Goal: Information Seeking & Learning: Learn about a topic

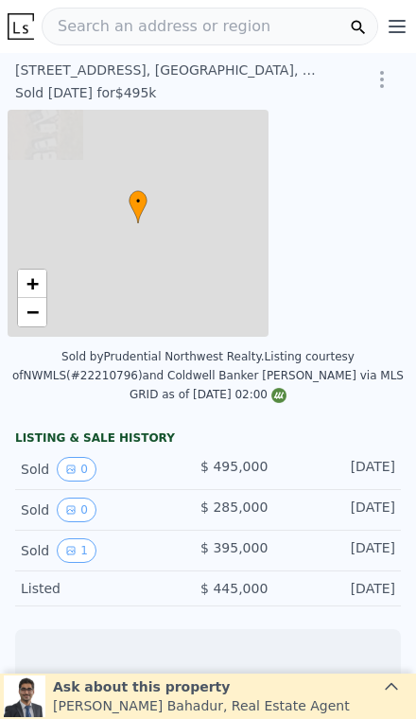
scroll to position [0, 8]
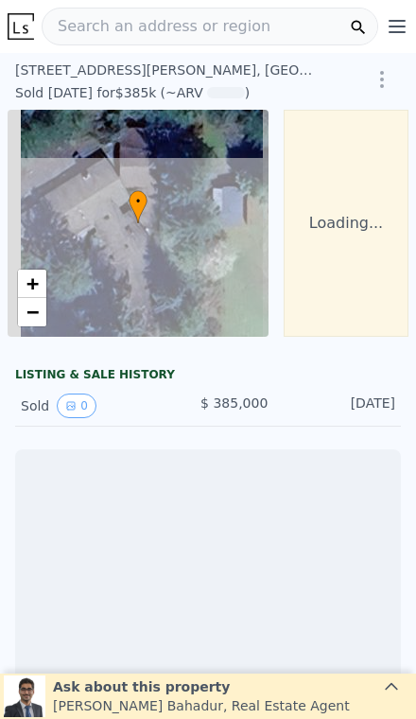
scroll to position [0, 8]
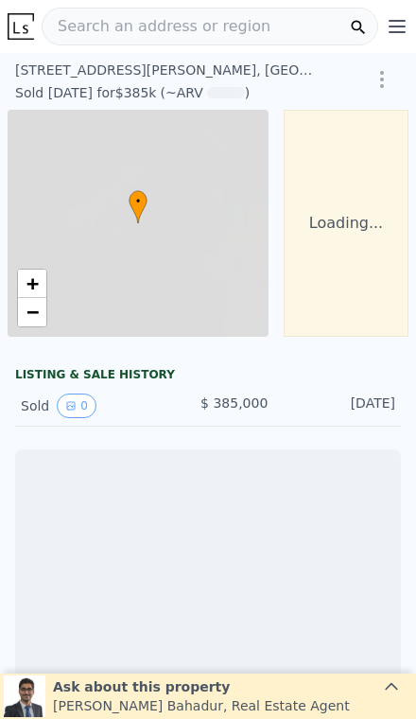
scroll to position [0, 136]
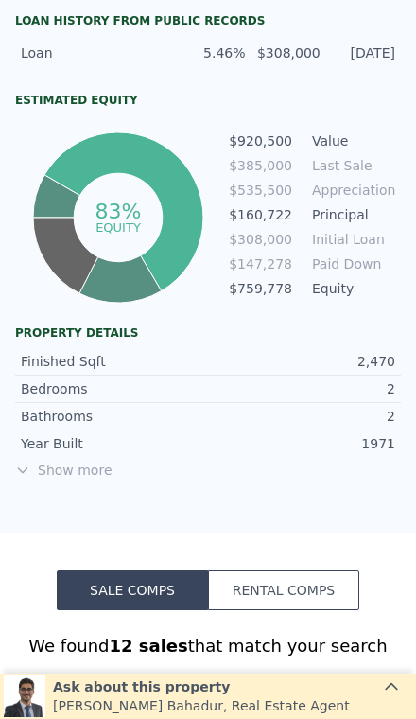
click at [78, 468] on span "Show more" at bounding box center [208, 470] width 386 height 19
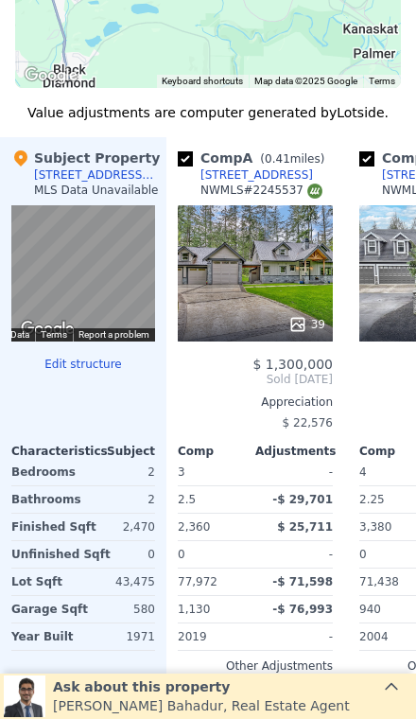
scroll to position [2180, 0]
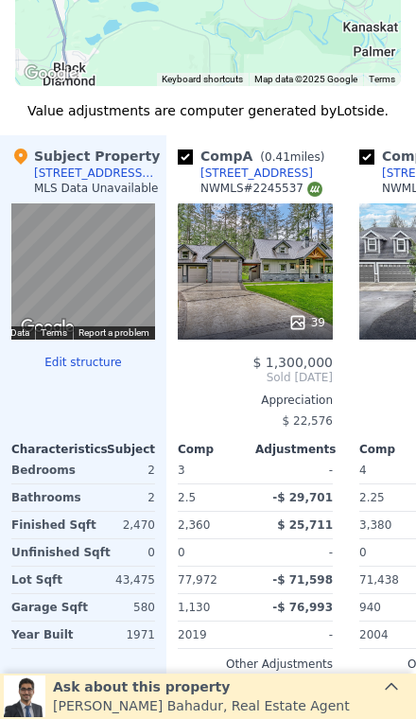
click at [289, 571] on div "-$ 71,598" at bounding box center [296, 580] width 74 height 26
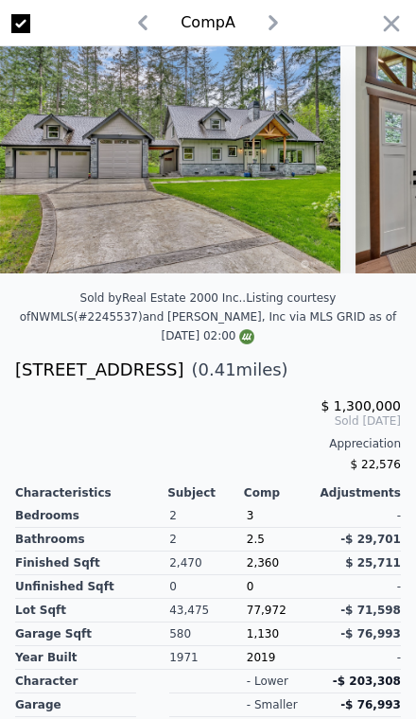
click at [394, 21] on icon "button" at bounding box center [392, 23] width 16 height 16
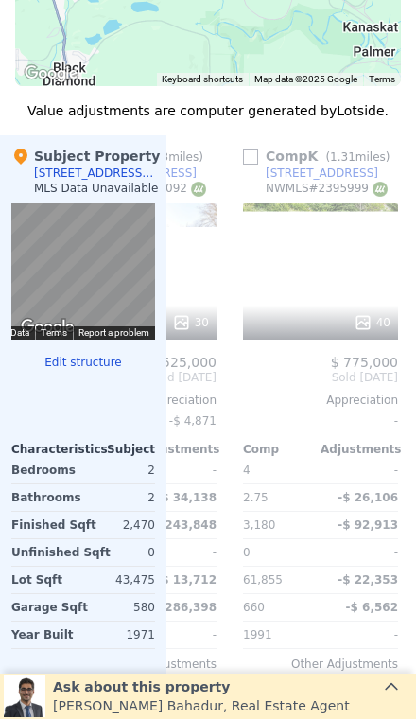
scroll to position [0, 1753]
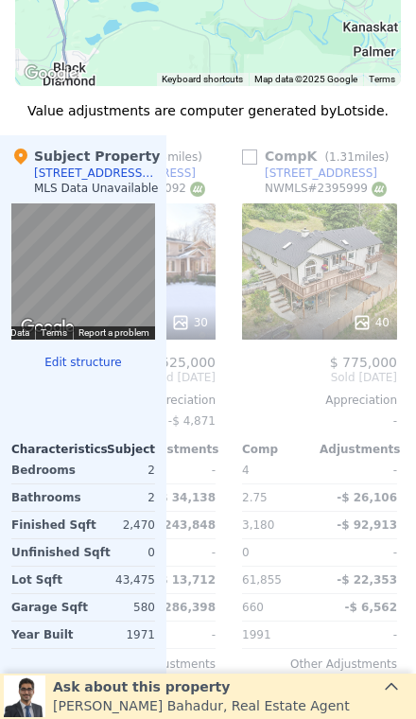
click at [363, 290] on div "40" at bounding box center [319, 271] width 155 height 136
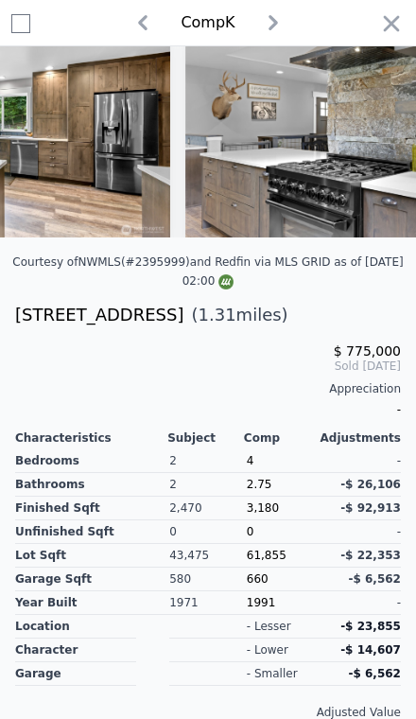
scroll to position [41, 0]
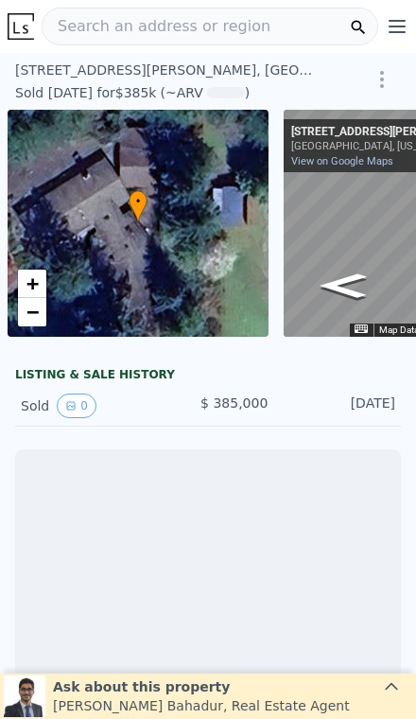
scroll to position [0, 8]
